Goal: Check status: Check status

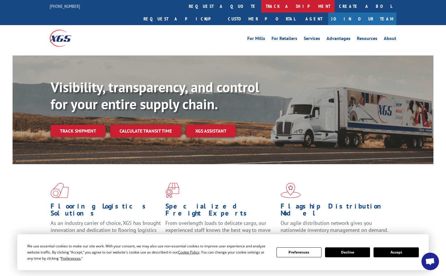
click at [261, 7] on link "track a shipment" at bounding box center [297, 6] width 73 height 13
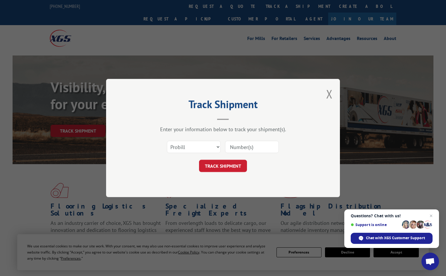
paste input "483134"
type input "483134"
click at [221, 167] on button "TRACK SHIPMENT" at bounding box center [223, 166] width 48 height 12
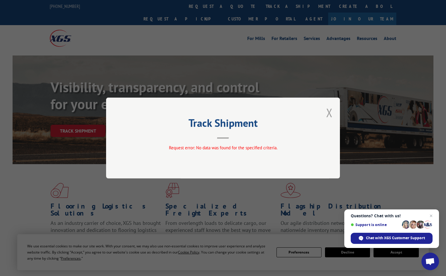
click at [329, 112] on button "Close modal" at bounding box center [329, 112] width 6 height 15
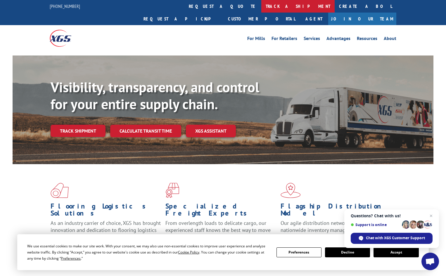
click at [261, 7] on link "track a shipment" at bounding box center [297, 6] width 73 height 13
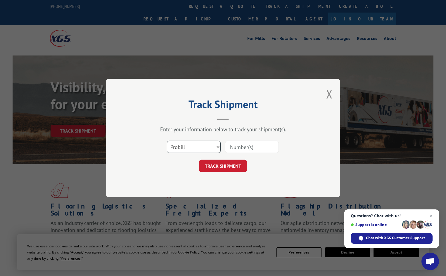
click at [192, 148] on select "Select category... Probill BOL PO" at bounding box center [194, 147] width 54 height 12
select select "bol"
click at [167, 141] on select "Select category... Probill BOL PO" at bounding box center [194, 147] width 54 height 12
paste input "483134"
type input "483134"
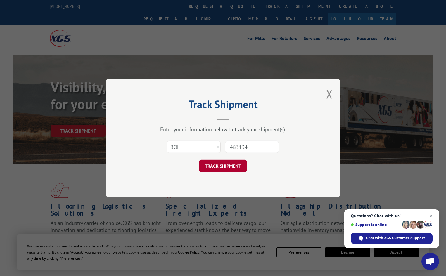
click at [224, 168] on button "TRACK SHIPMENT" at bounding box center [223, 166] width 48 height 12
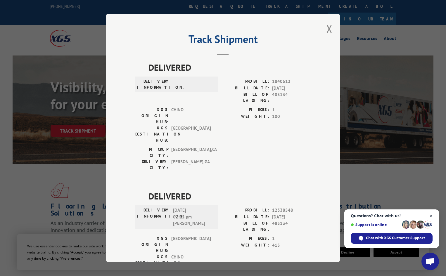
click at [432, 216] on span "Close chat" at bounding box center [430, 215] width 7 height 7
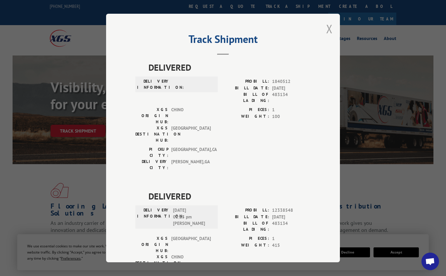
click at [326, 26] on button "Close modal" at bounding box center [329, 28] width 6 height 15
